Goal: Task Accomplishment & Management: Manage account settings

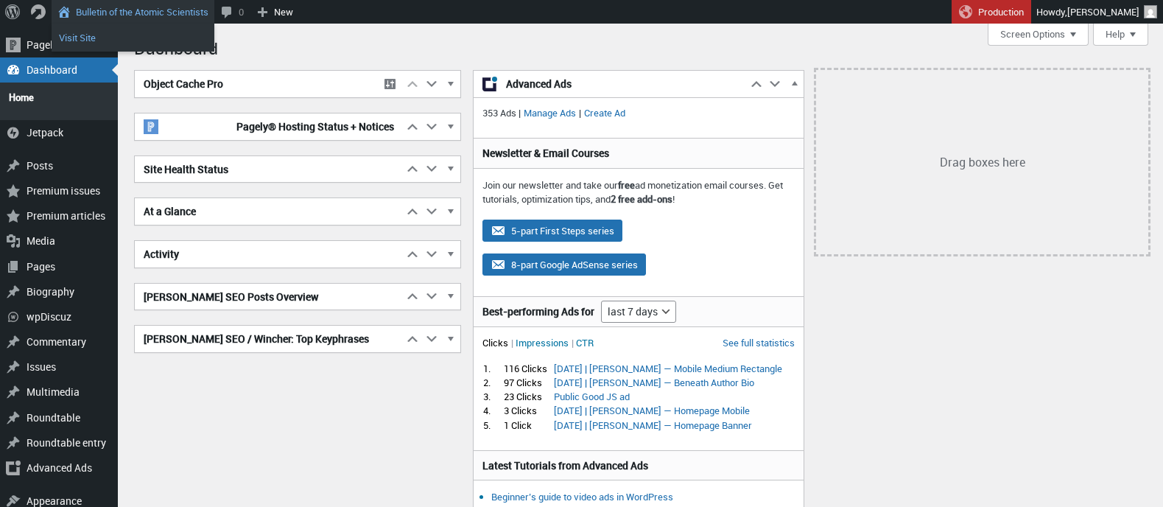
click at [91, 35] on link "Visit Site" at bounding box center [133, 37] width 163 height 19
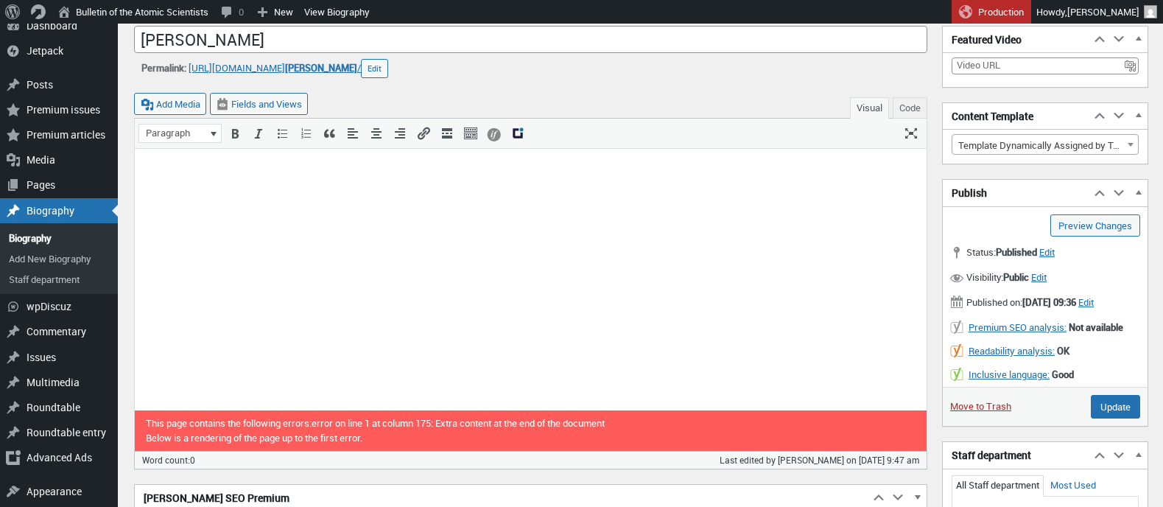
scroll to position [80, 0]
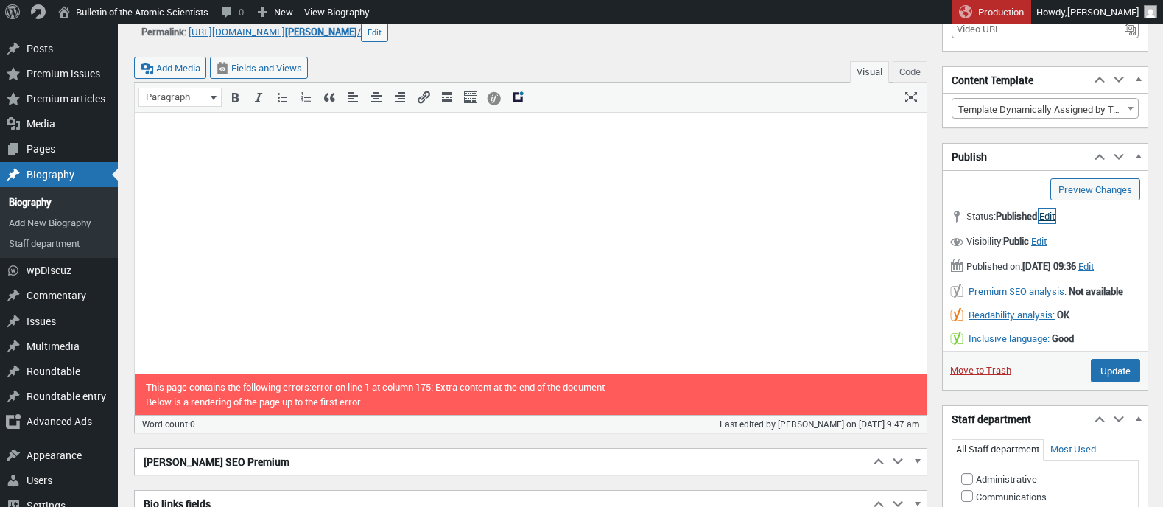
click at [1055, 215] on span "Edit" at bounding box center [1046, 215] width 15 height 13
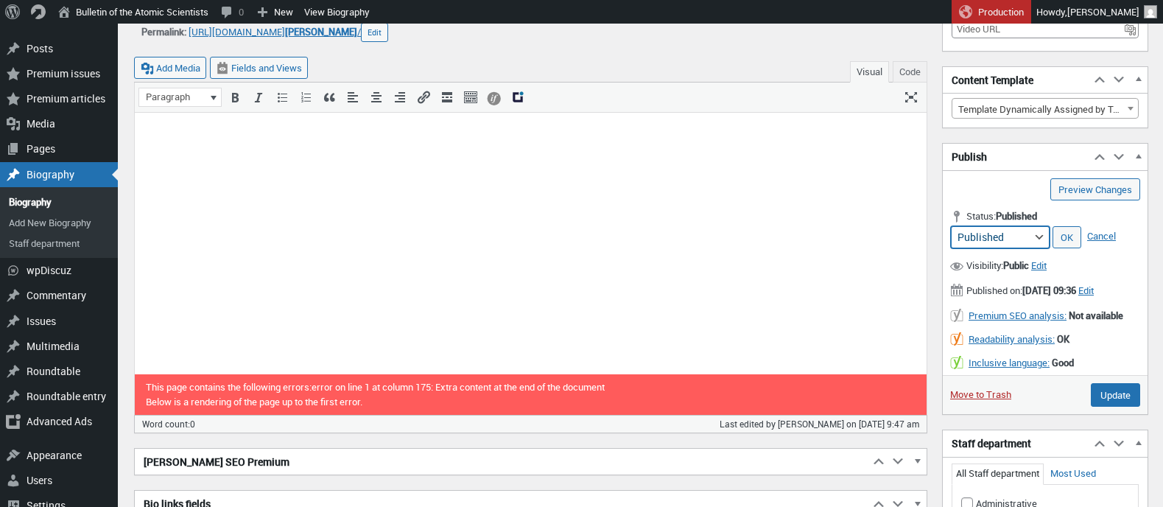
click at [1025, 232] on select "Published Pending Review Draft Archived" at bounding box center [1000, 237] width 99 height 22
select select "archive"
click at [951, 226] on select "Published Pending Review Draft Archived" at bounding box center [1000, 237] width 99 height 22
click at [1064, 238] on link "OK" at bounding box center [1067, 237] width 29 height 22
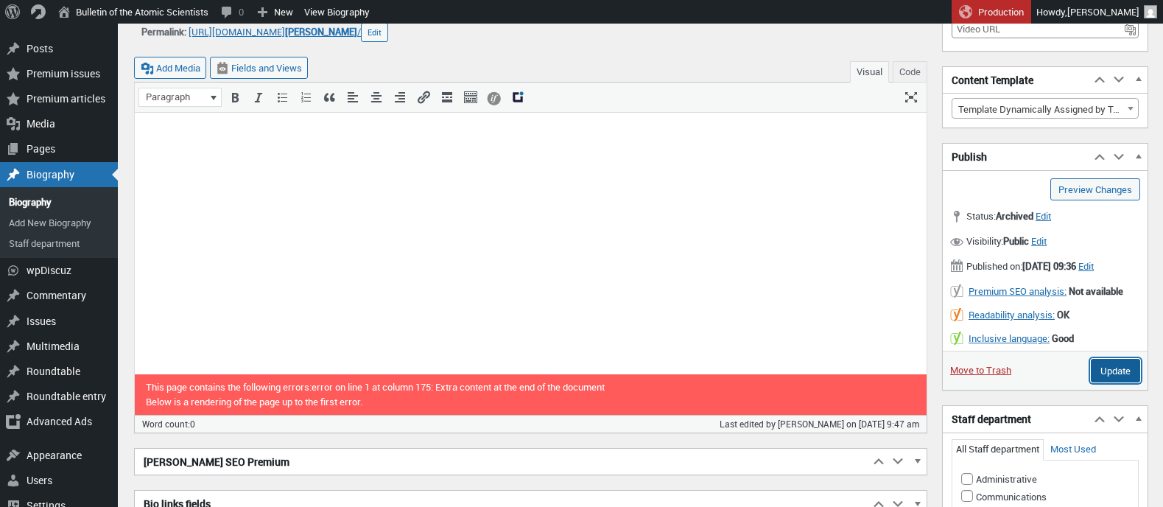
click at [1104, 382] on input "Update" at bounding box center [1115, 371] width 49 height 24
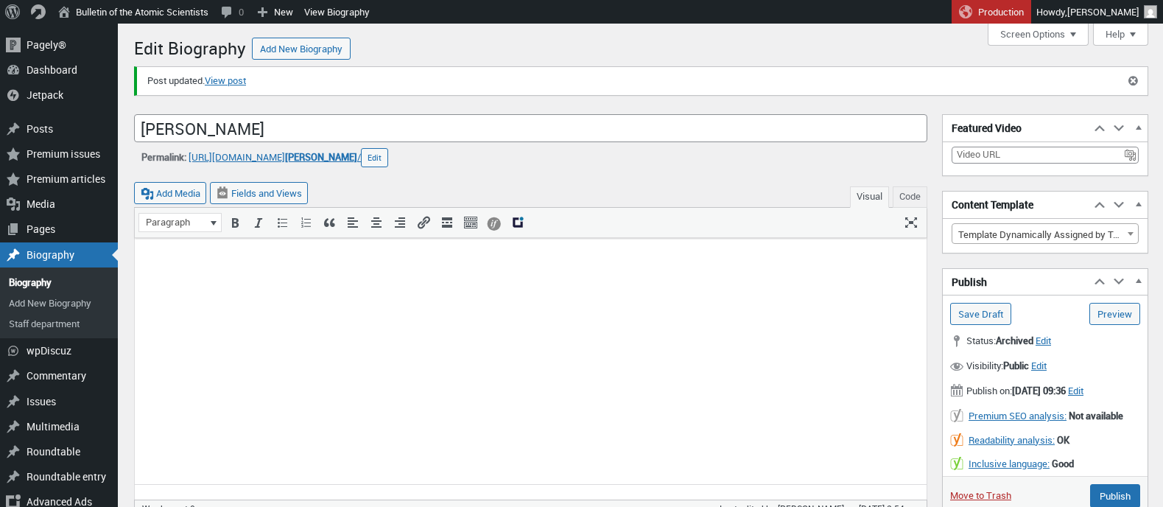
scroll to position [10, 0]
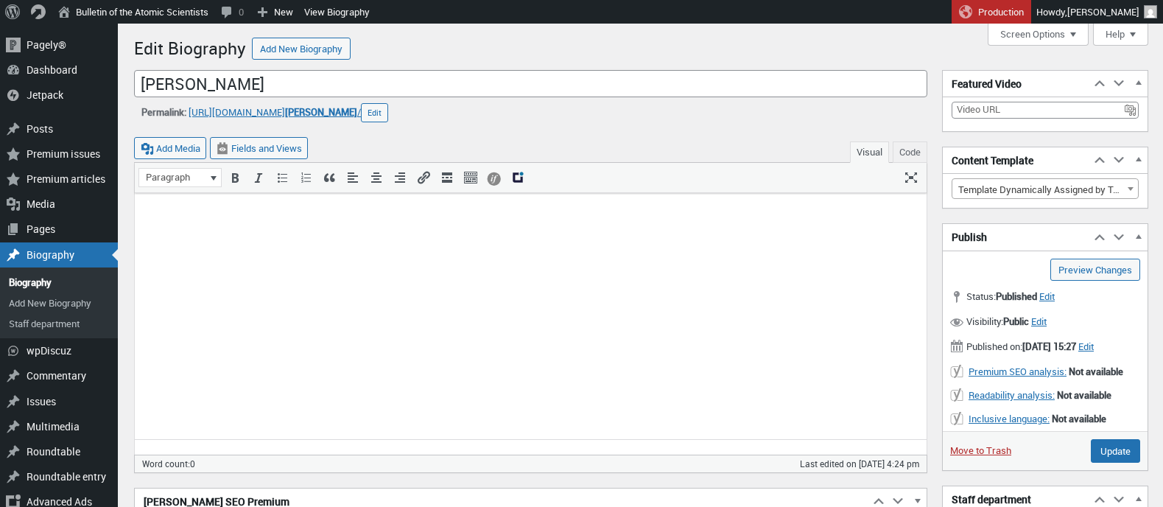
scroll to position [10, 0]
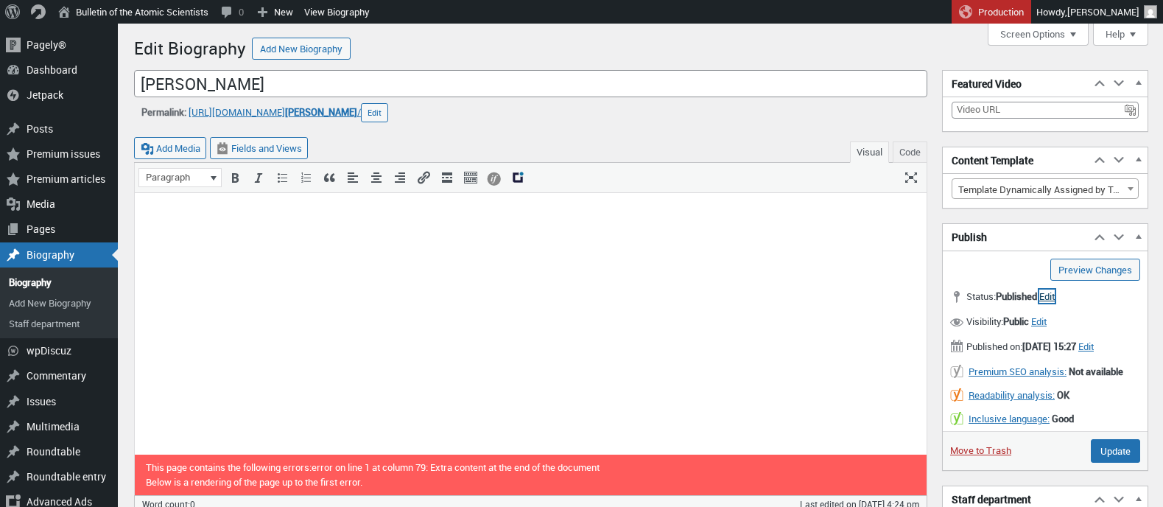
click at [1055, 298] on span "Edit" at bounding box center [1046, 296] width 15 height 13
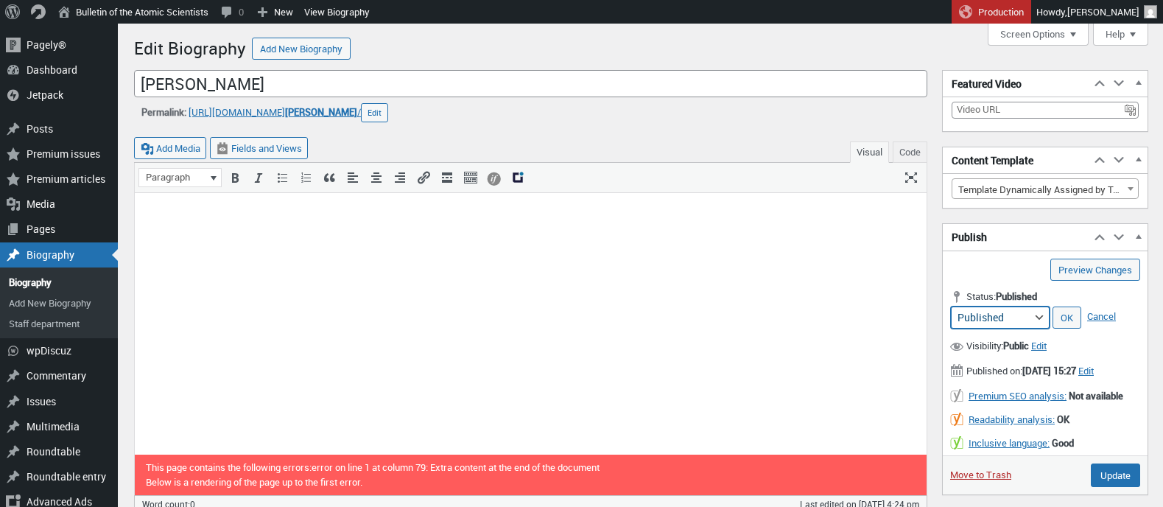
click at [1020, 318] on select "Published Pending Review Draft Archived" at bounding box center [1000, 317] width 99 height 22
select select "archive"
click at [951, 306] on select "Published Pending Review Draft Archived" at bounding box center [1000, 317] width 99 height 22
click at [1063, 322] on link "OK" at bounding box center [1067, 317] width 29 height 22
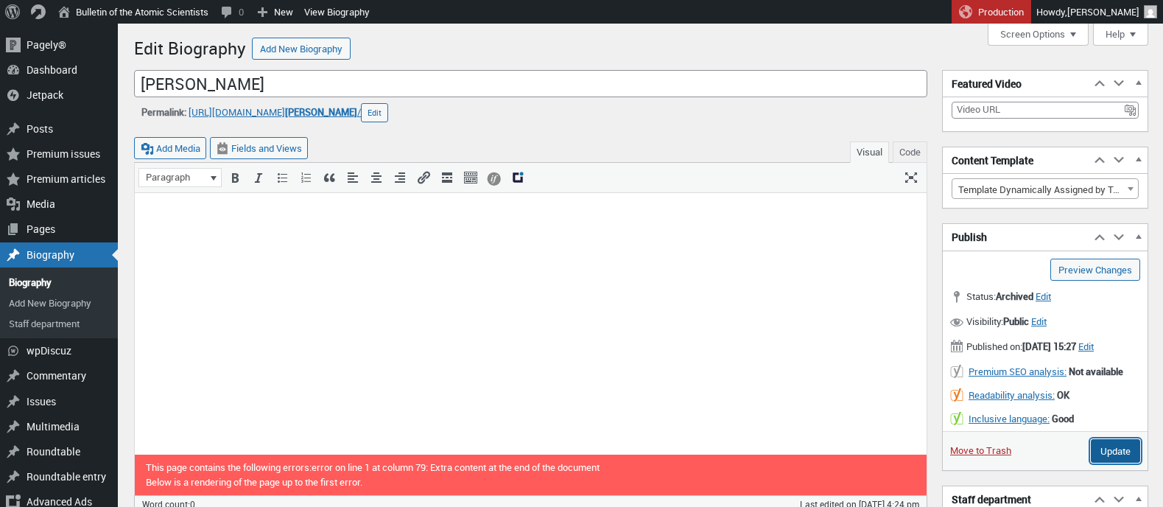
click at [1106, 463] on input "Update" at bounding box center [1115, 451] width 49 height 24
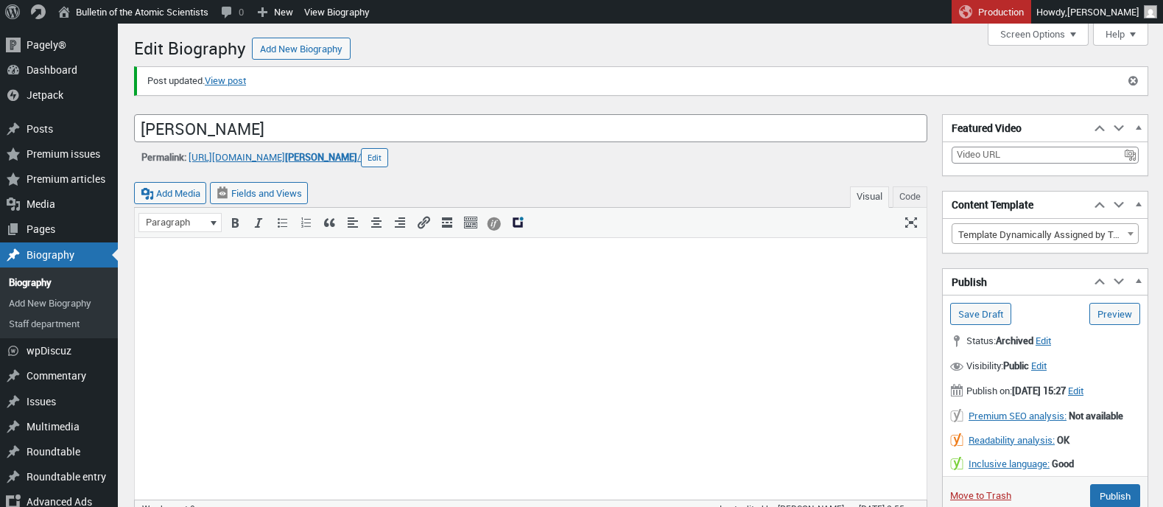
scroll to position [10, 0]
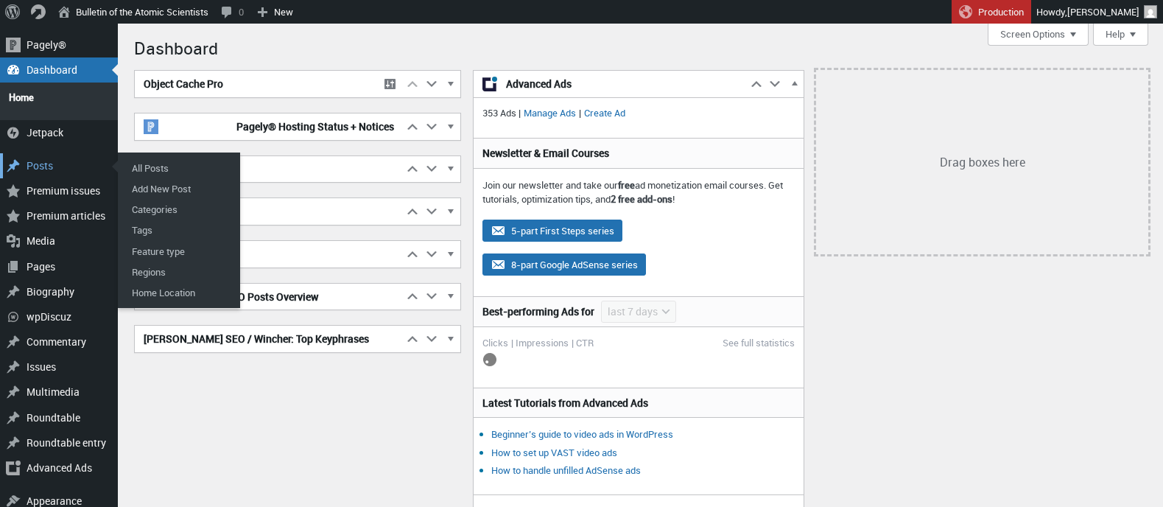
click at [34, 159] on div "Posts" at bounding box center [59, 165] width 118 height 25
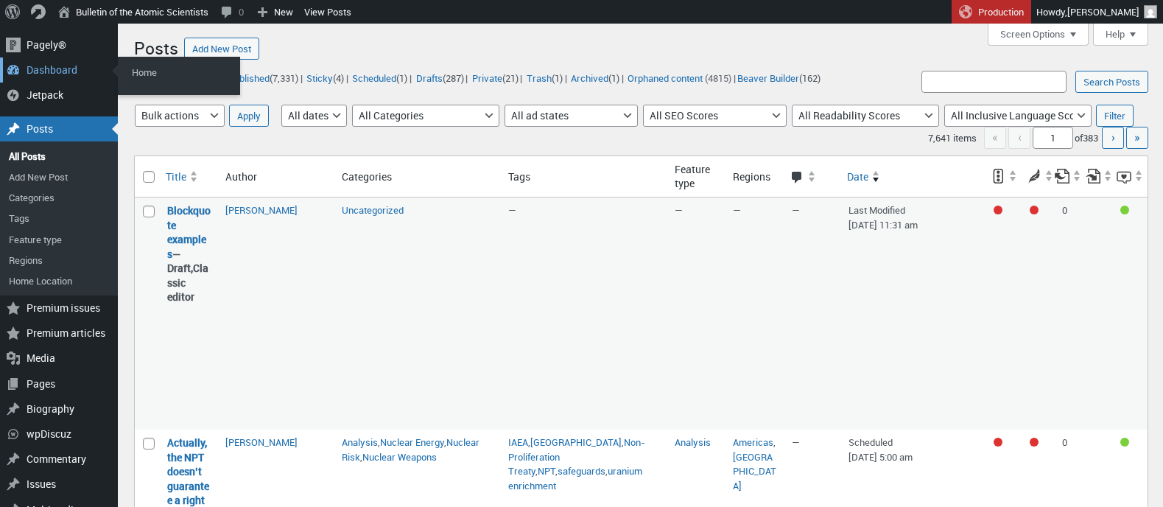
click at [37, 69] on div "Dashboard" at bounding box center [59, 69] width 118 height 25
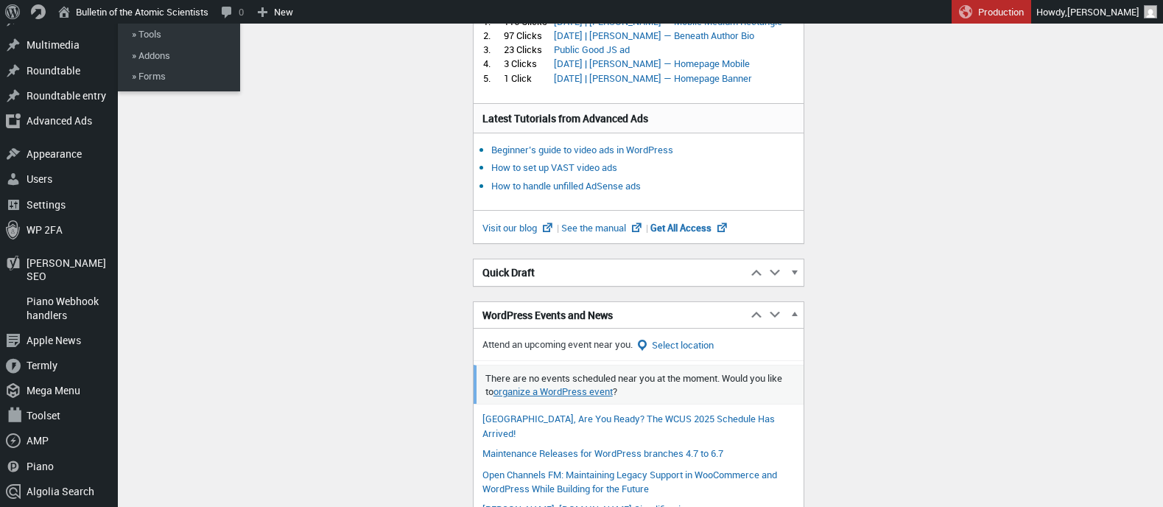
scroll to position [368, 0]
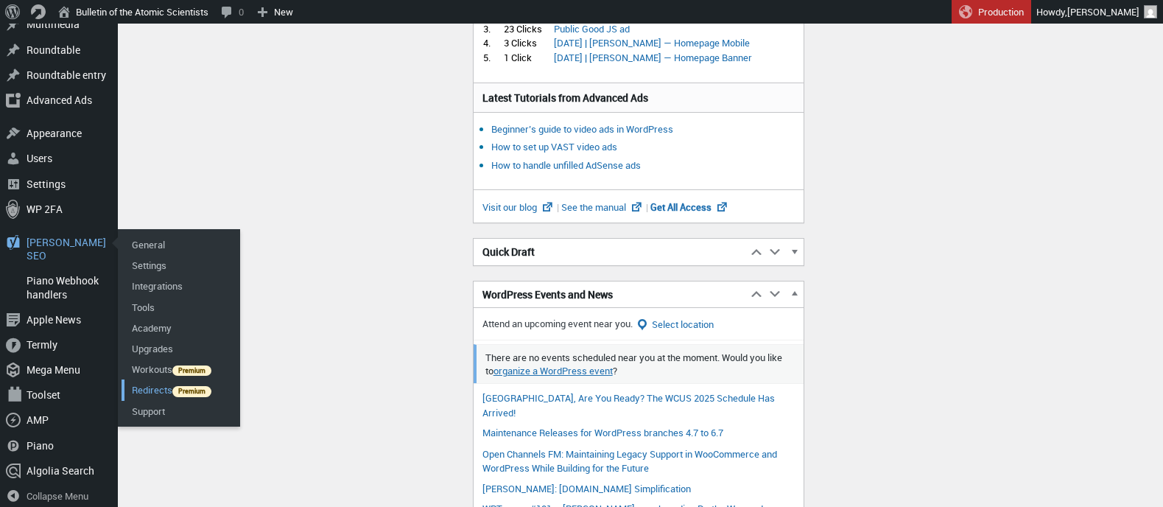
click at [149, 382] on link "Redirects" at bounding box center [181, 389] width 118 height 21
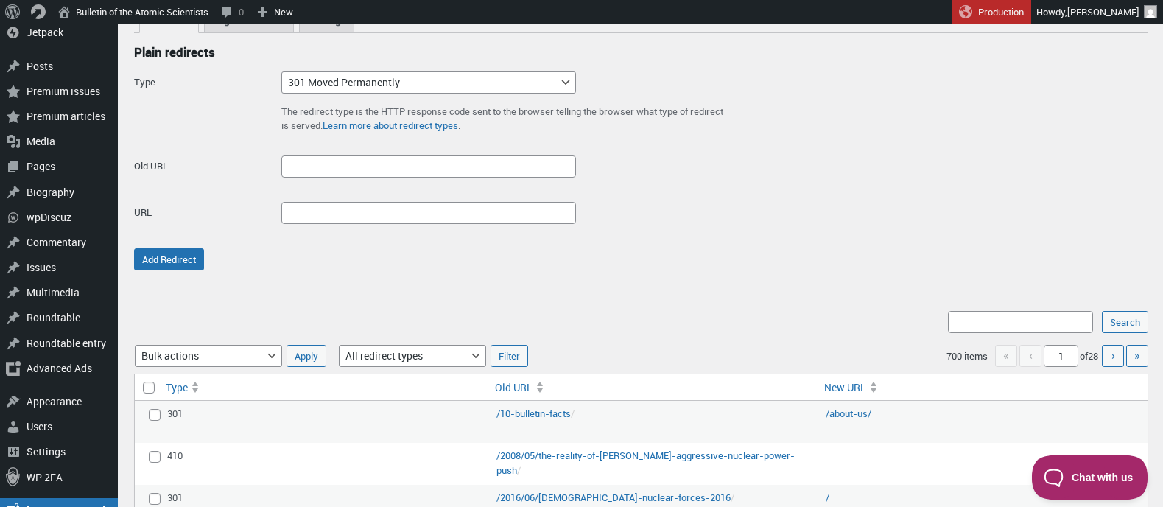
scroll to position [210, 0]
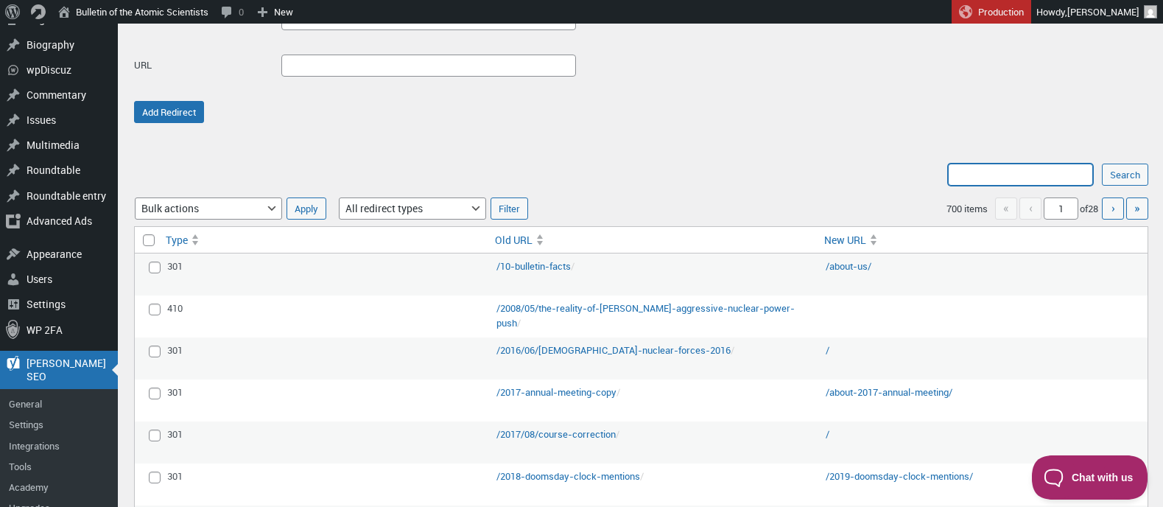
click at [1034, 175] on input "Search:" at bounding box center [1020, 175] width 145 height 22
type input "cbm"
click at [1102, 164] on input "Search" at bounding box center [1125, 175] width 46 height 22
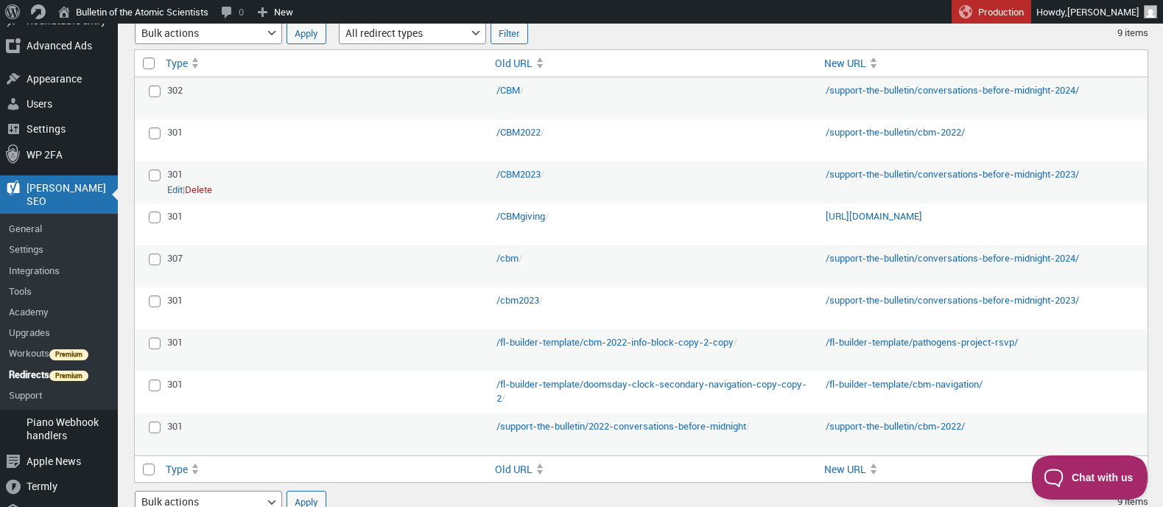
scroll to position [385, 0]
click at [172, 273] on link "Edit" at bounding box center [174, 274] width 15 height 15
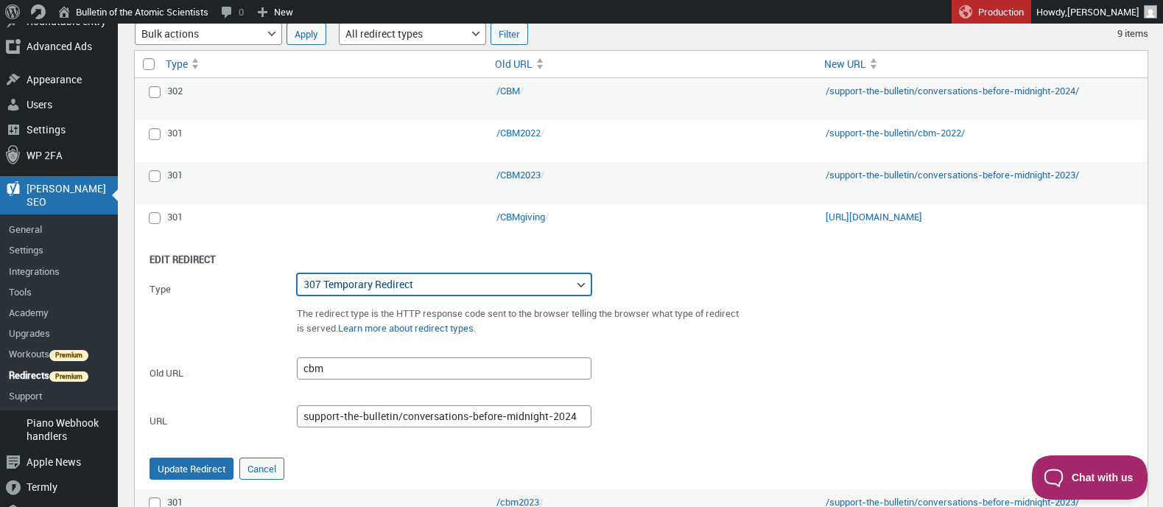
click at [390, 286] on select "301 Moved Permanently 302 Found 307 Temporary Redirect 410 Content Deleted 451 …" at bounding box center [444, 284] width 295 height 22
select select "302"
click at [297, 273] on select "301 Moved Permanently 302 Found 307 Temporary Redirect 410 Content Deleted 451 …" at bounding box center [444, 284] width 295 height 22
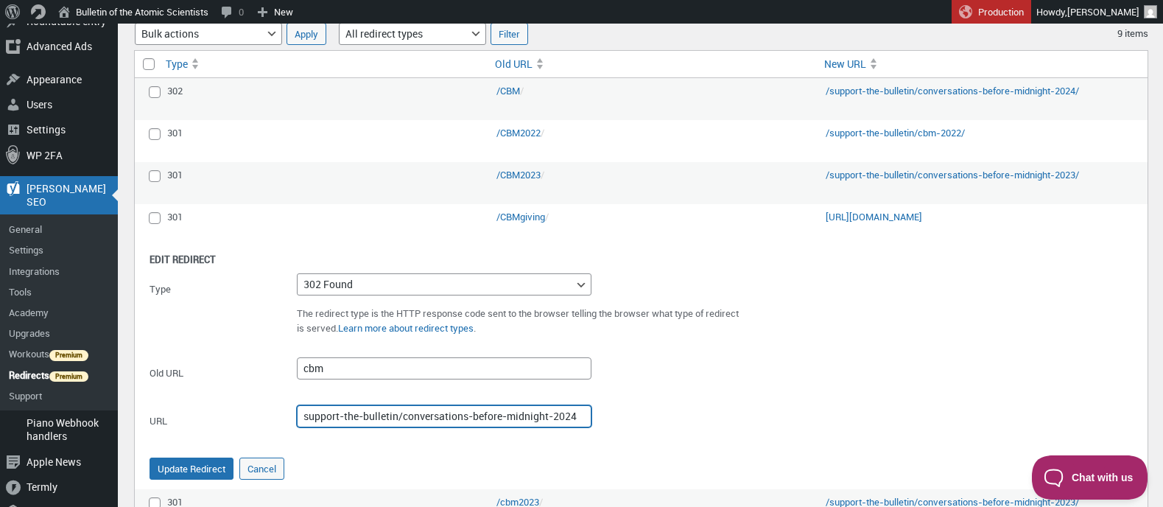
drag, startPoint x: 303, startPoint y: 419, endPoint x: 629, endPoint y: 418, distance: 326.3
click at [629, 418] on div "URL support-the-bulletin/conversations-before-midnight-2024" at bounding box center [641, 421] width 983 height 33
paste input "/support-the-bulletin/conversations-before-midnight-2025/"
type input "/support-the-bulletin/conversations-before-midnight-2025/"
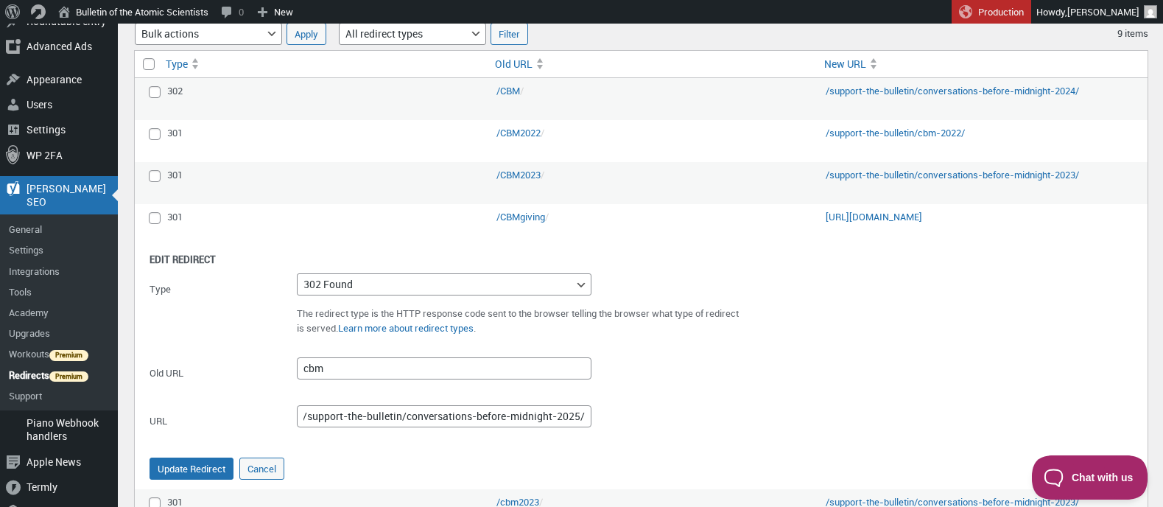
click at [634, 380] on div "Old URL cbm" at bounding box center [641, 373] width 983 height 33
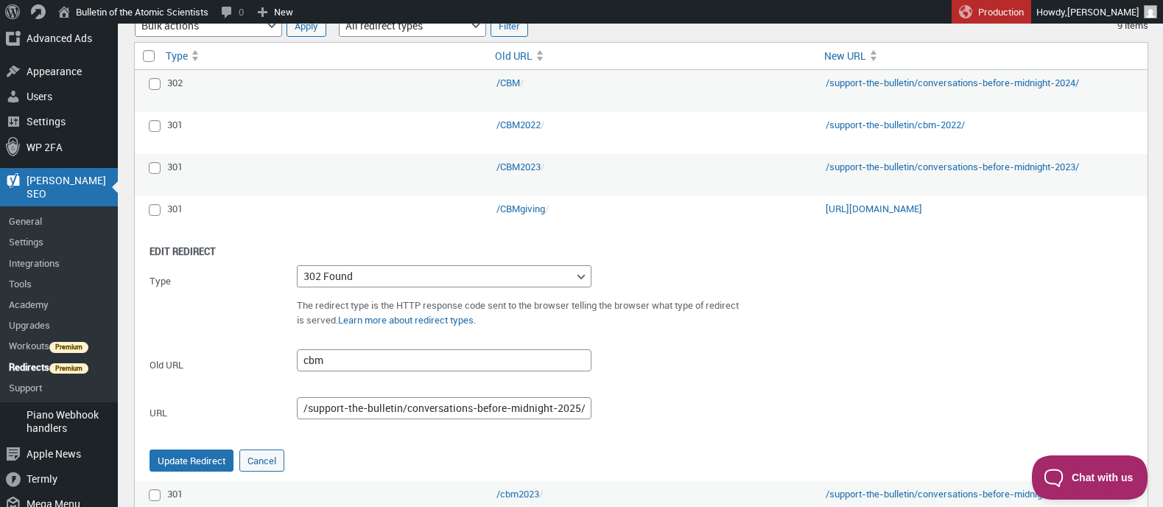
scroll to position [393, 0]
click at [186, 458] on button "Update Redirect" at bounding box center [192, 460] width 84 height 22
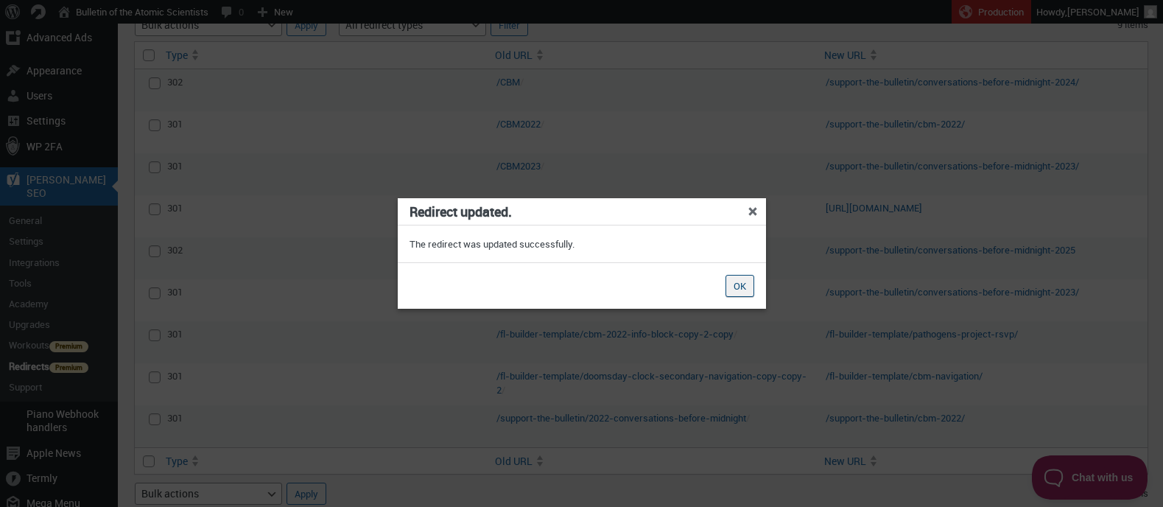
click at [733, 281] on button "OK" at bounding box center [740, 286] width 29 height 22
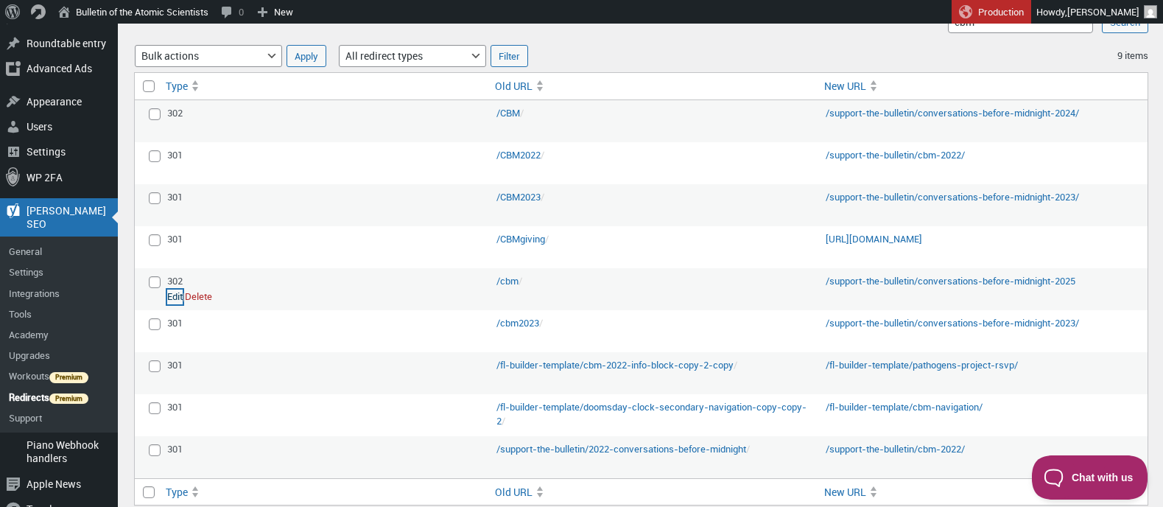
scroll to position [360, 0]
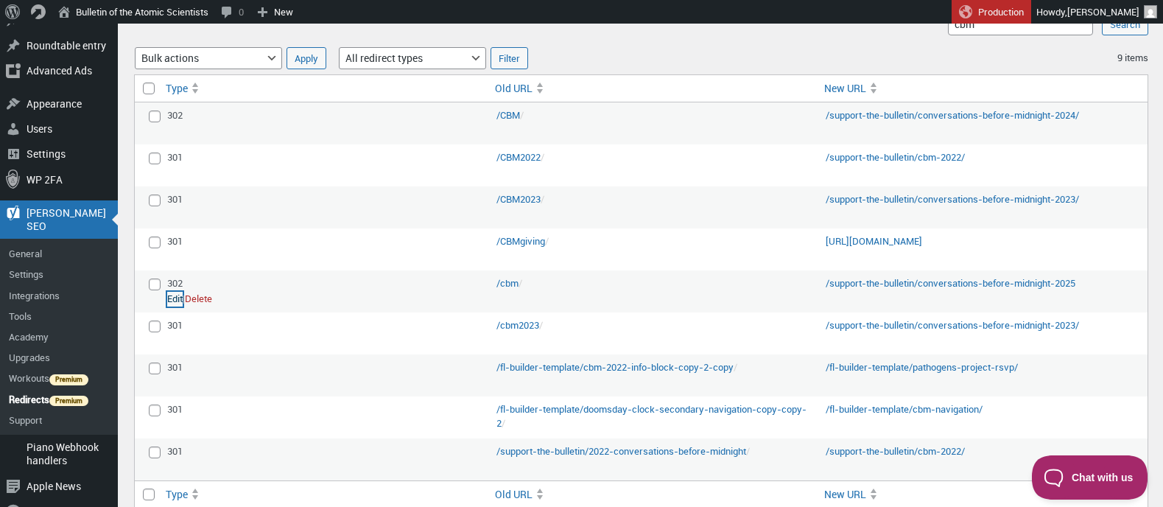
click at [174, 296] on link "Edit" at bounding box center [174, 299] width 15 height 15
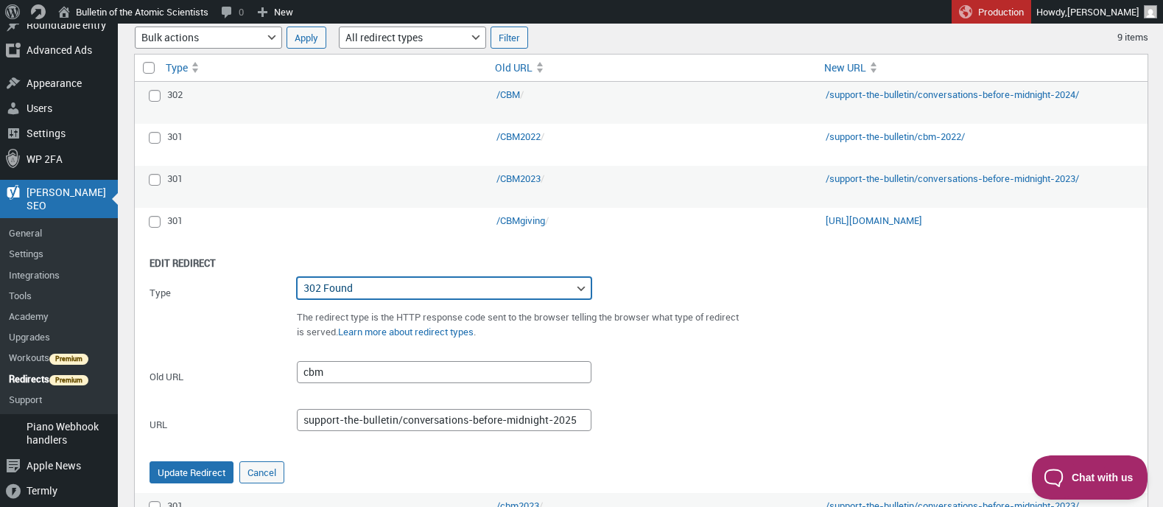
scroll to position [383, 0]
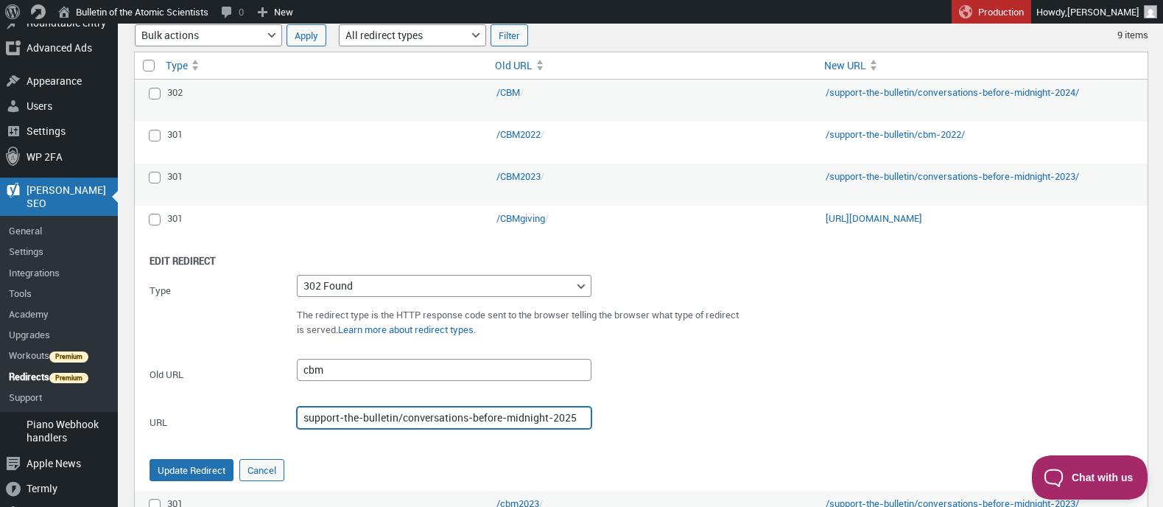
click at [578, 418] on input "support-the-bulletin/conversations-before-midnight-2025" at bounding box center [444, 418] width 295 height 22
type input "support-the-bulletin/conversations-before-midnight-2025/"
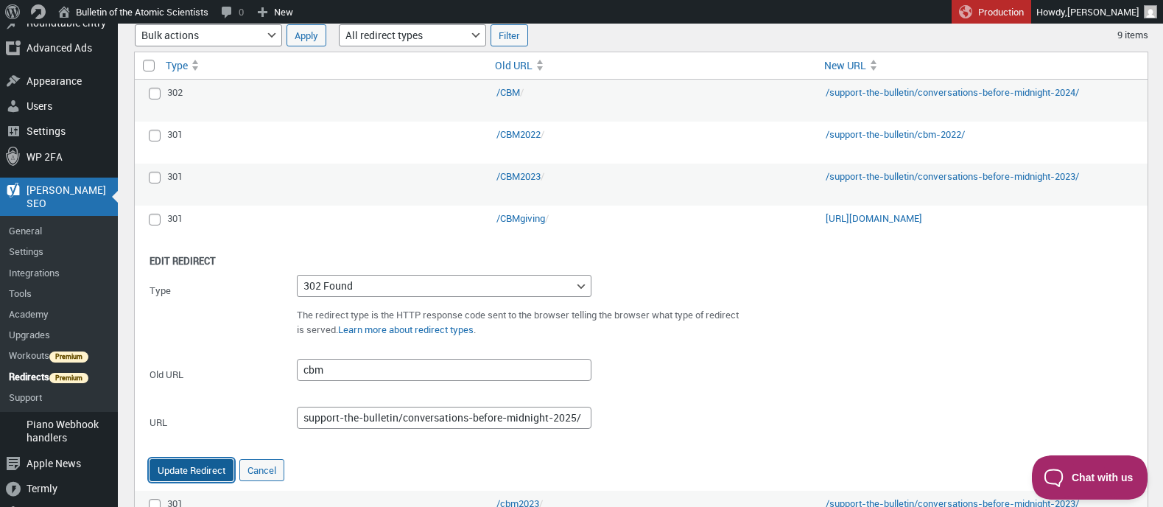
click at [197, 467] on button "Update Redirect" at bounding box center [192, 470] width 84 height 22
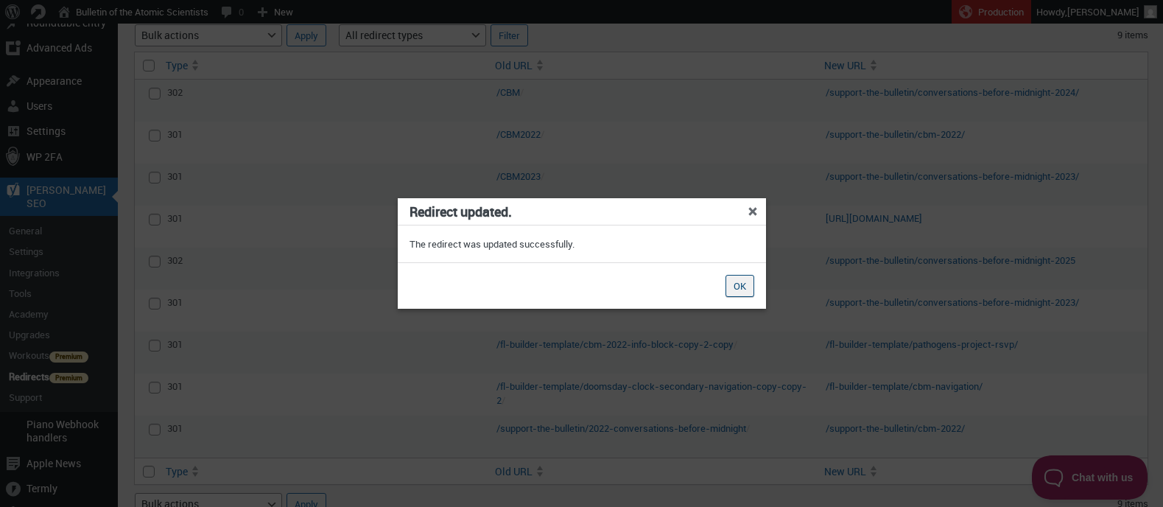
click at [739, 286] on button "OK" at bounding box center [740, 286] width 29 height 22
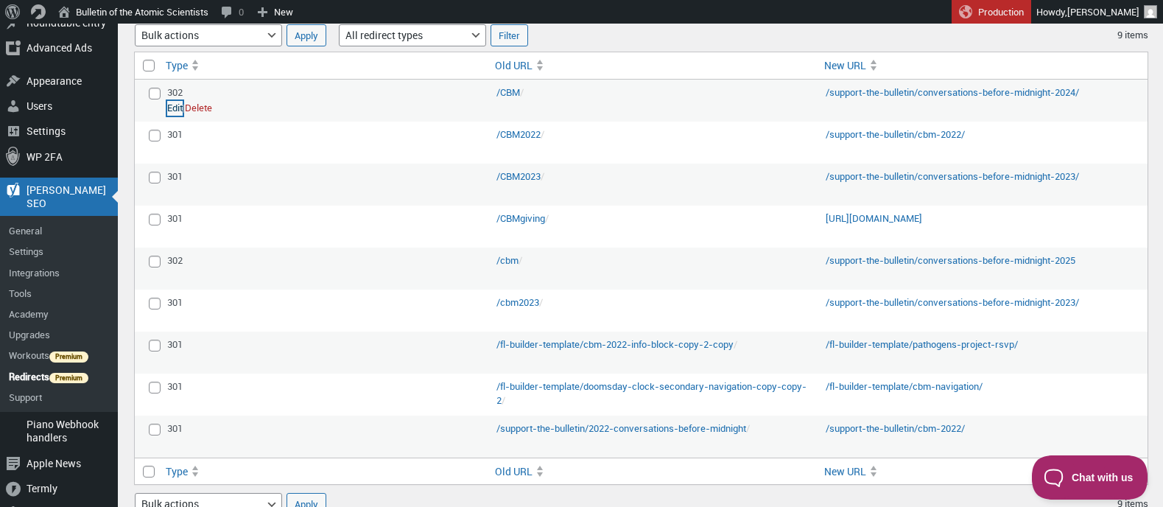
click at [174, 109] on link "Edit" at bounding box center [174, 108] width 15 height 15
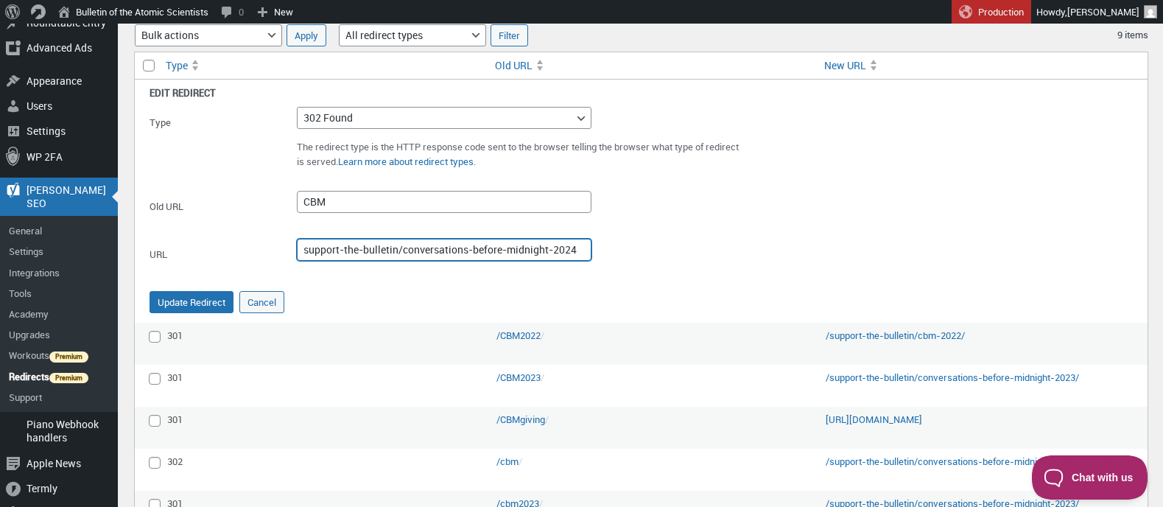
drag, startPoint x: 301, startPoint y: 251, endPoint x: 608, endPoint y: 246, distance: 308.0
click at [608, 246] on div "URL support-the-bulletin/conversations-before-midnight-2024" at bounding box center [641, 255] width 983 height 33
paste input "/support-the-bulletin/conversations-before-midnight-2025/"
type input "/support-the-bulletin/conversations-before-midnight-2025/"
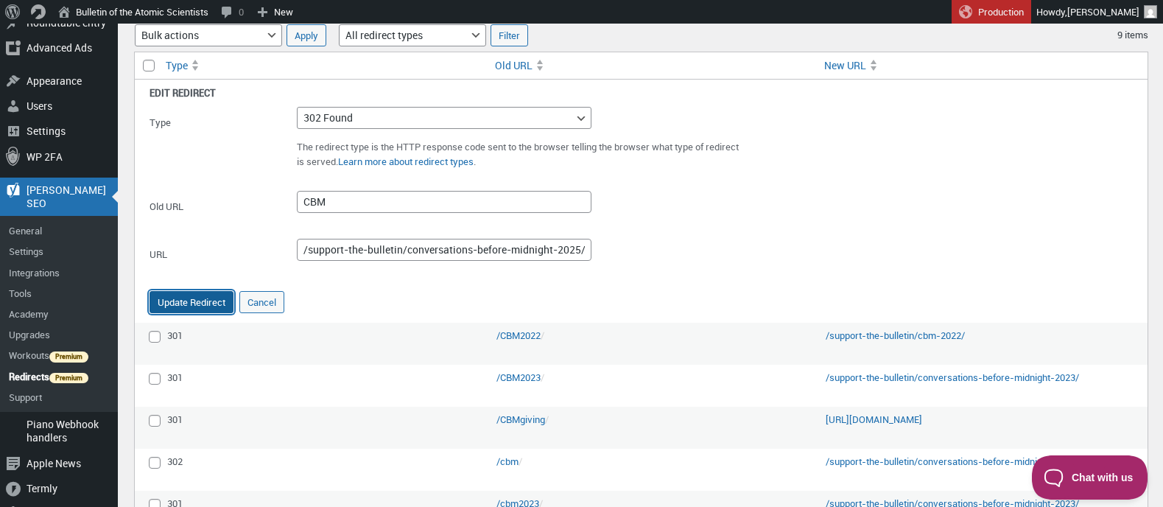
click at [197, 303] on button "Update Redirect" at bounding box center [192, 302] width 84 height 22
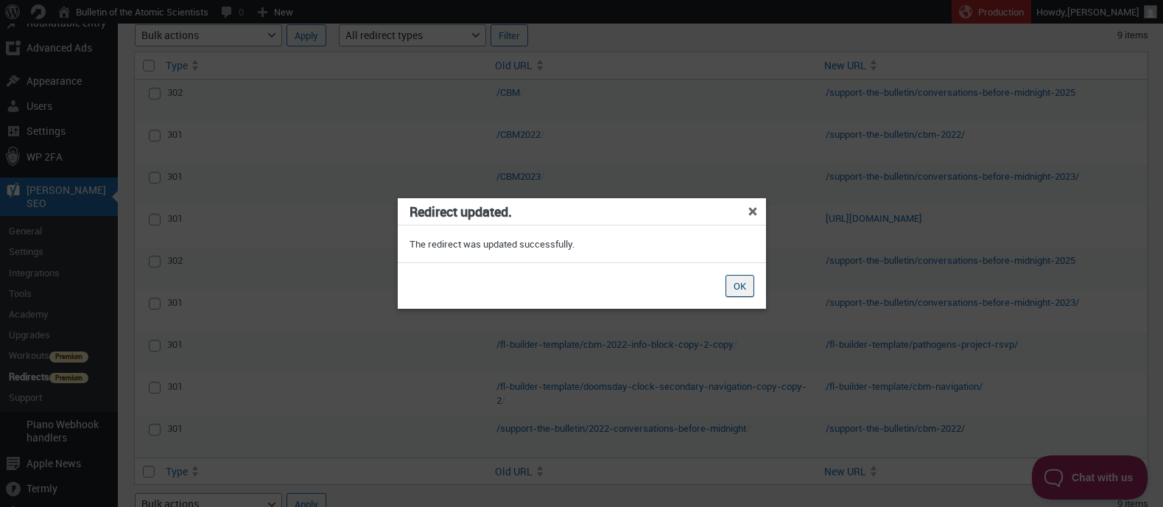
click at [729, 285] on button "OK" at bounding box center [740, 286] width 29 height 22
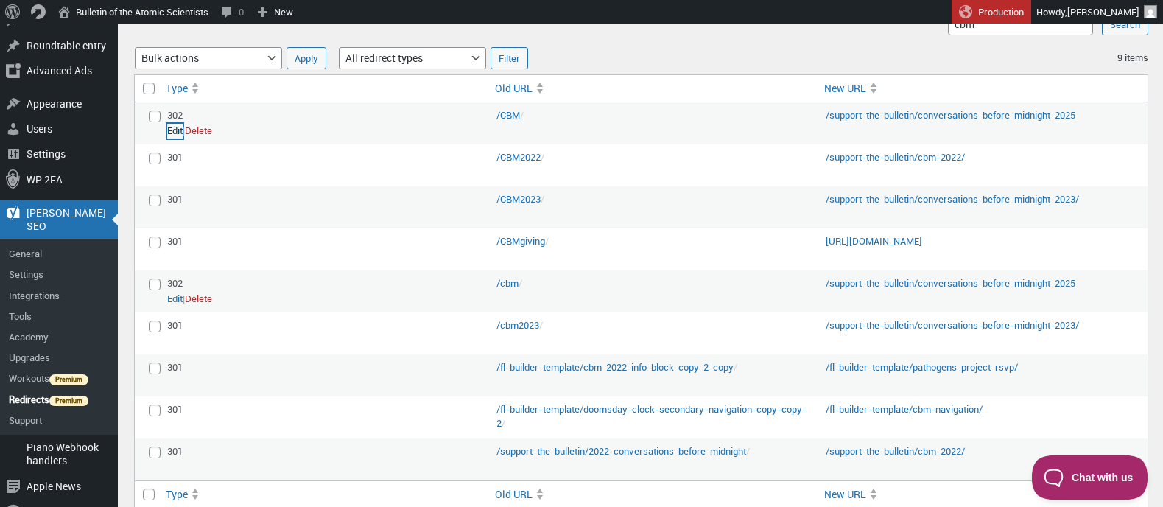
scroll to position [357, 0]
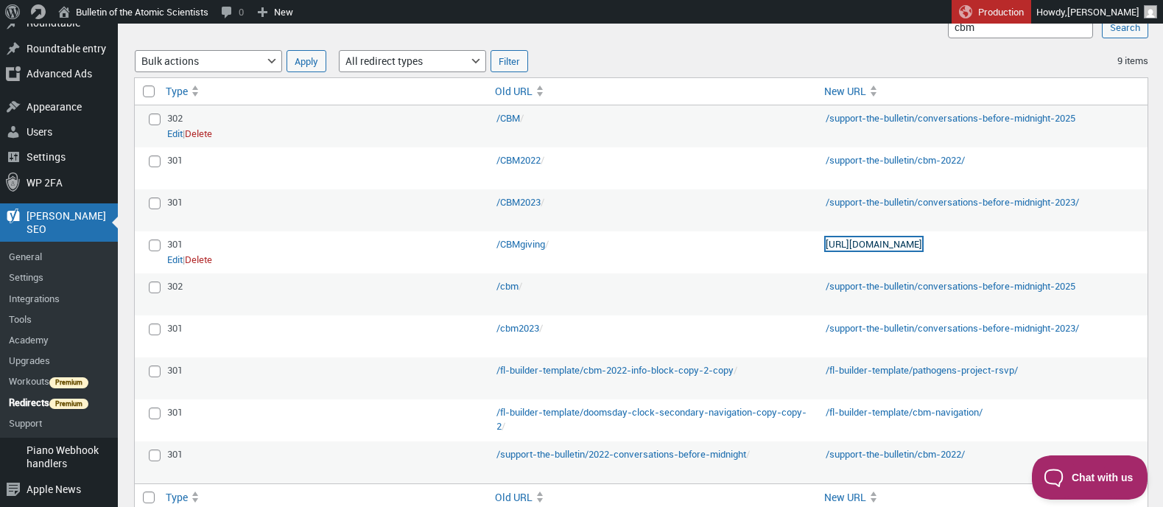
click at [922, 247] on link "https://fundraise.givesmart.com/form/eCNFdw?vid=11vt3d" at bounding box center [874, 243] width 97 height 13
click at [178, 260] on link "Edit" at bounding box center [174, 260] width 15 height 15
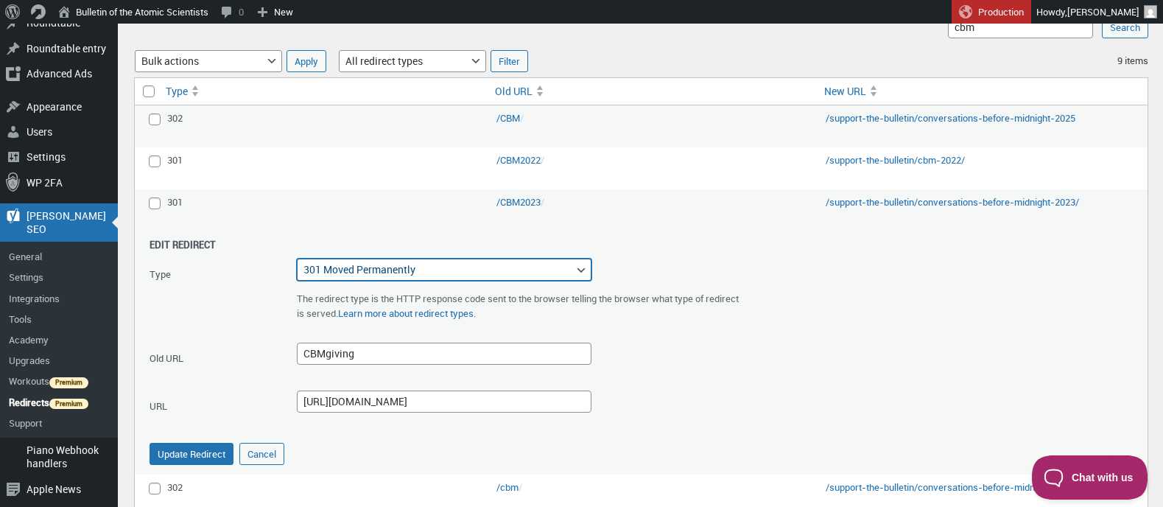
click at [531, 264] on select "301 Moved Permanently 302 Found 307 Temporary Redirect 410 Content Deleted 451 …" at bounding box center [444, 270] width 295 height 22
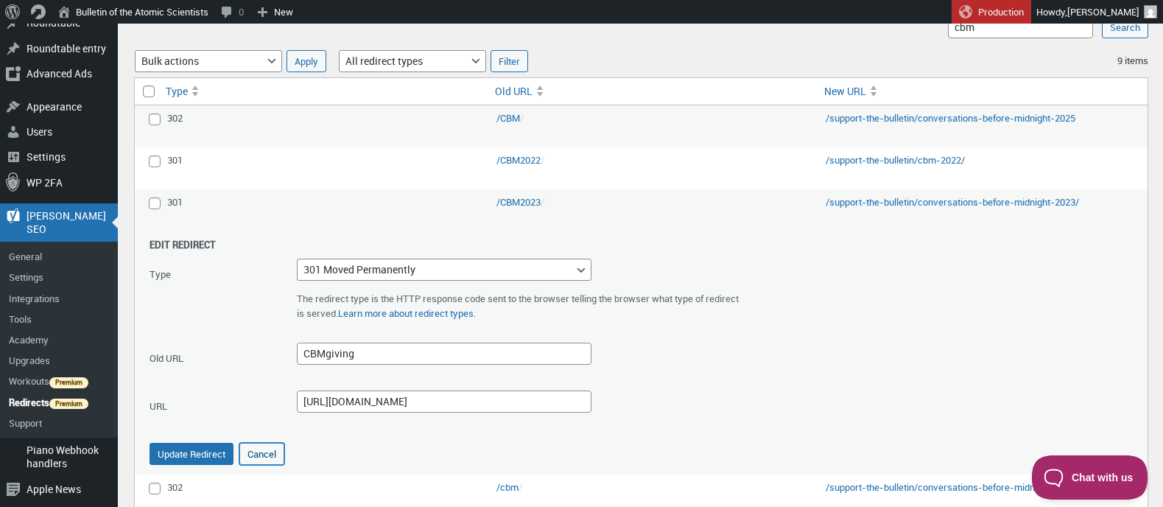
click at [257, 457] on button "Cancel" at bounding box center [261, 454] width 45 height 22
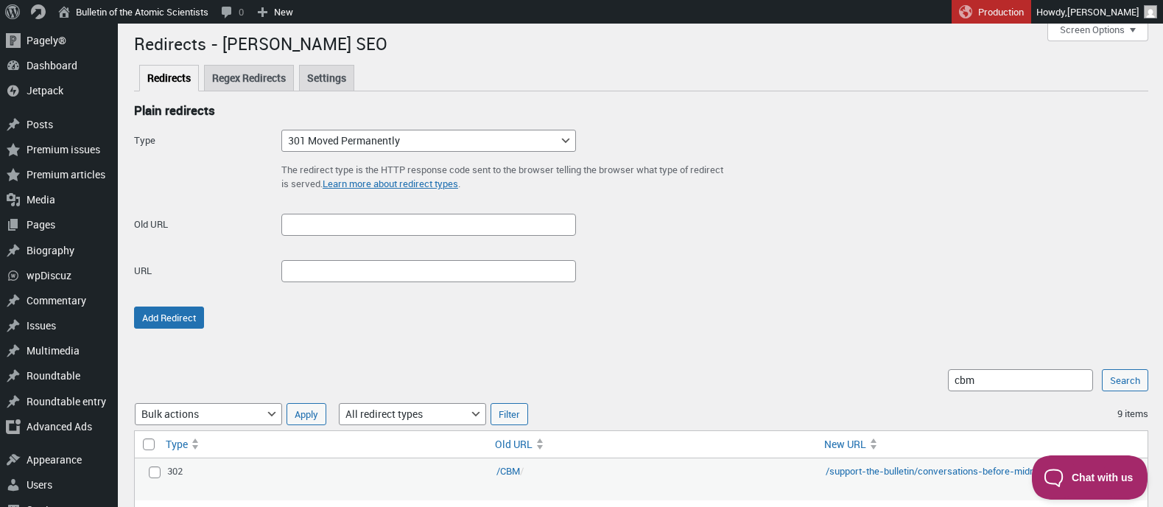
scroll to position [0, 0]
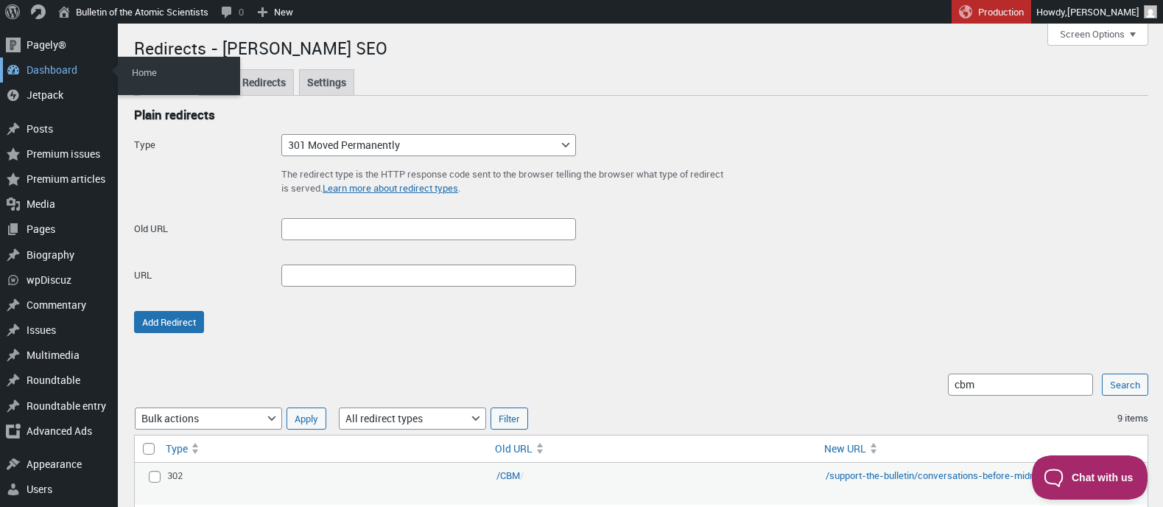
click at [36, 77] on div "Dashboard" at bounding box center [59, 69] width 118 height 25
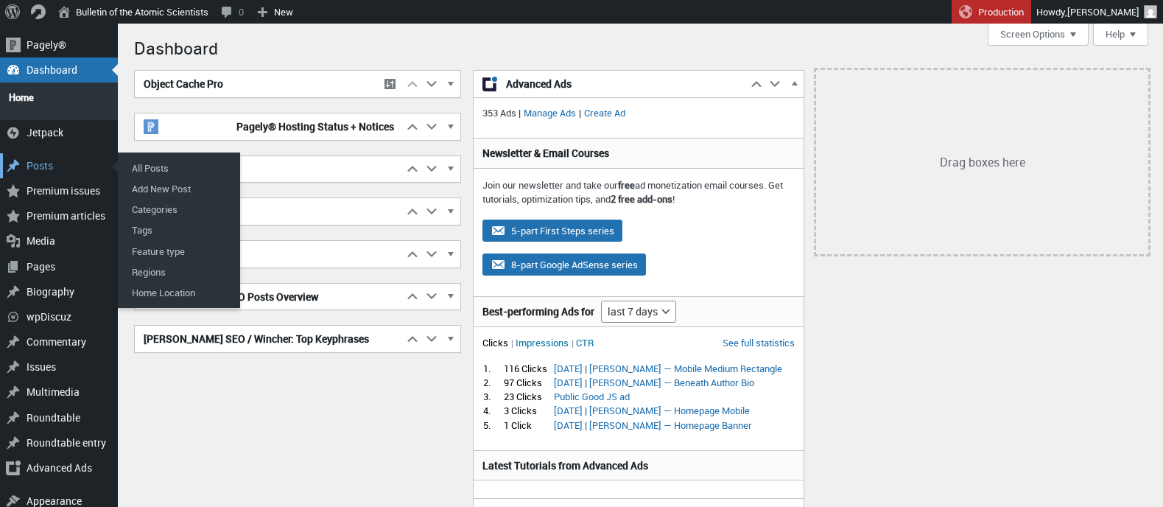
click at [44, 158] on div "Posts" at bounding box center [59, 165] width 118 height 25
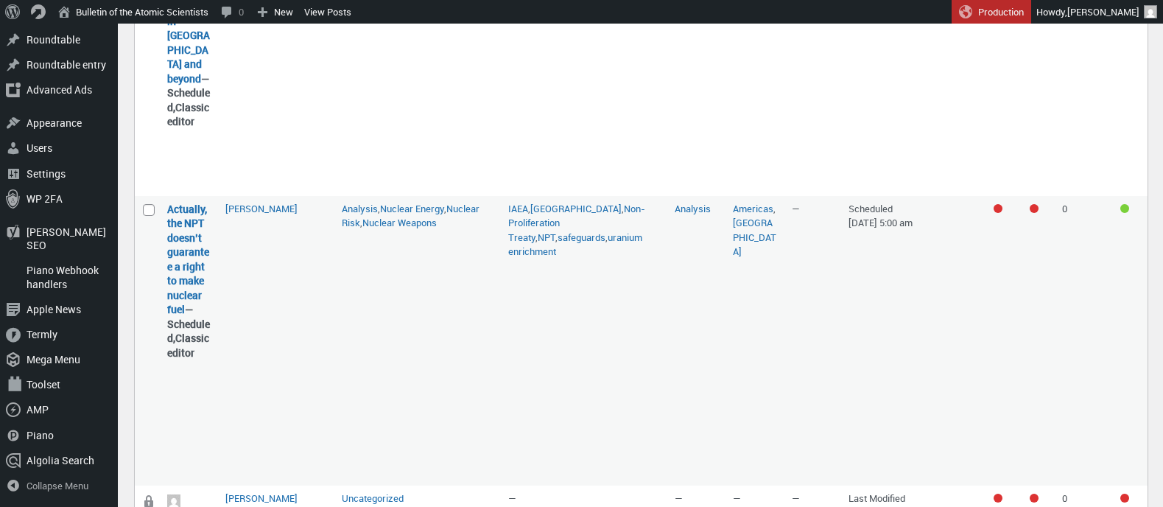
scroll to position [750, 0]
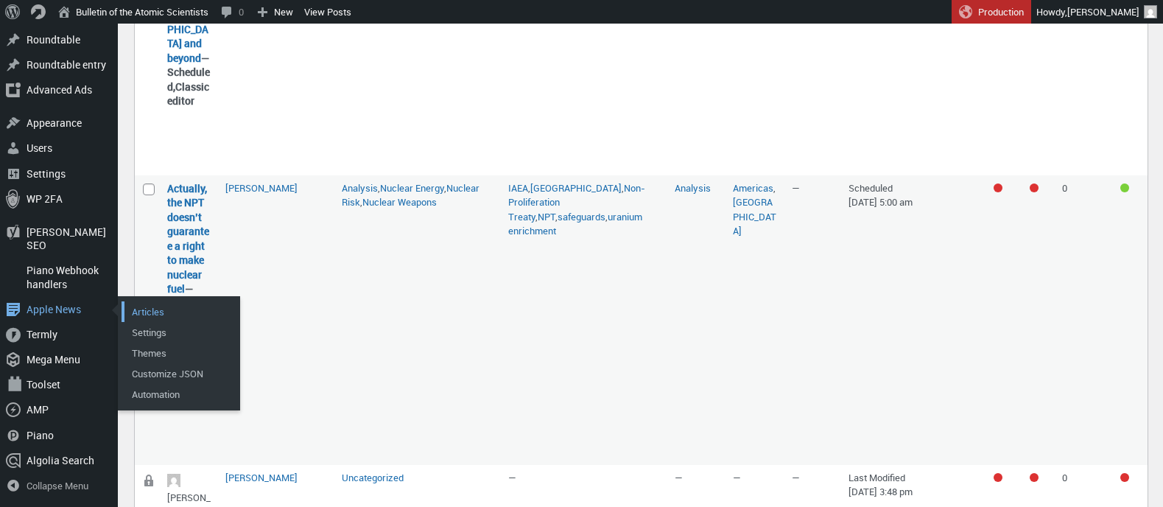
click at [139, 312] on link "Articles" at bounding box center [181, 311] width 118 height 21
